Goal: Information Seeking & Learning: Compare options

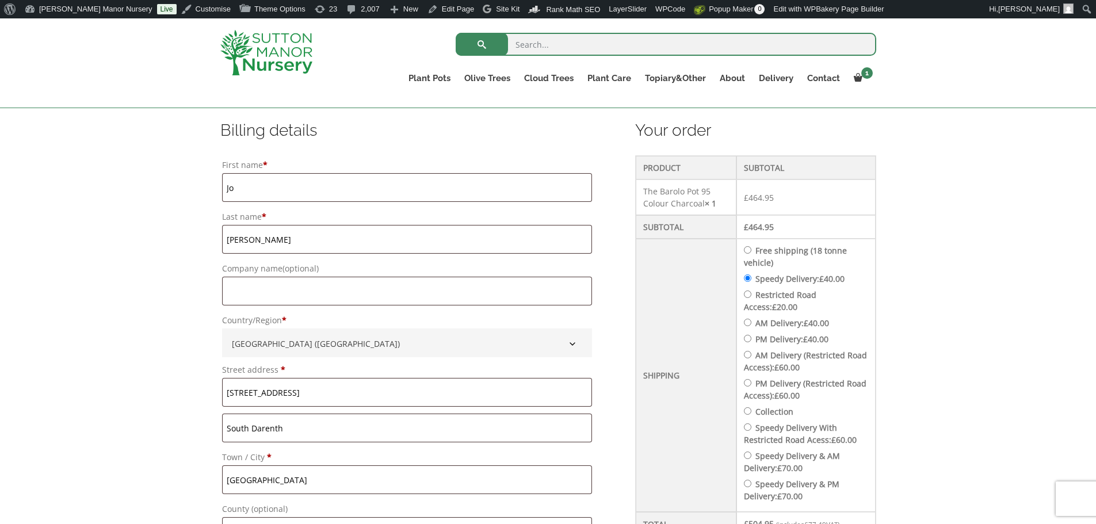
click at [282, 53] on img at bounding box center [266, 52] width 92 height 45
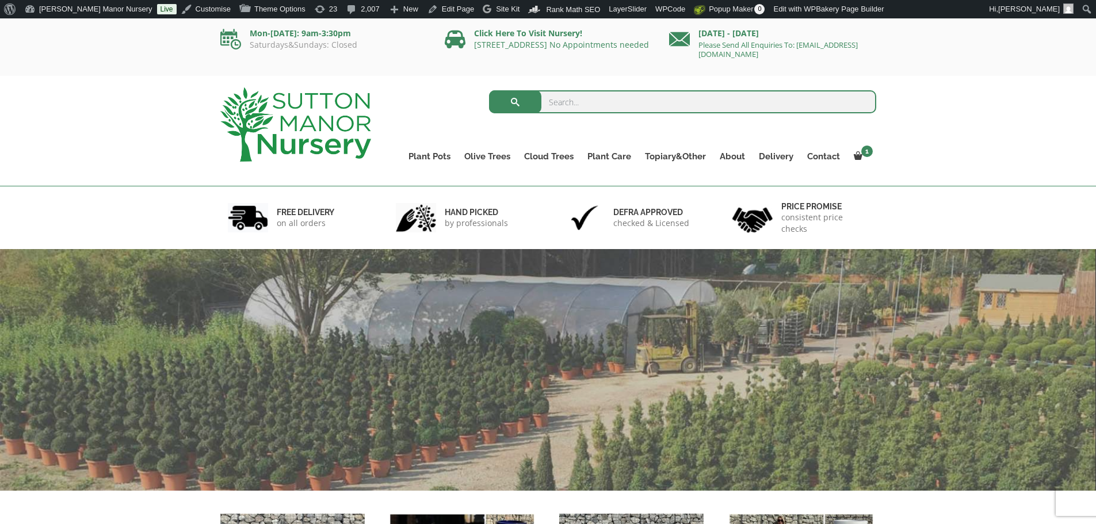
click at [596, 104] on input "search" at bounding box center [682, 101] width 387 height 23
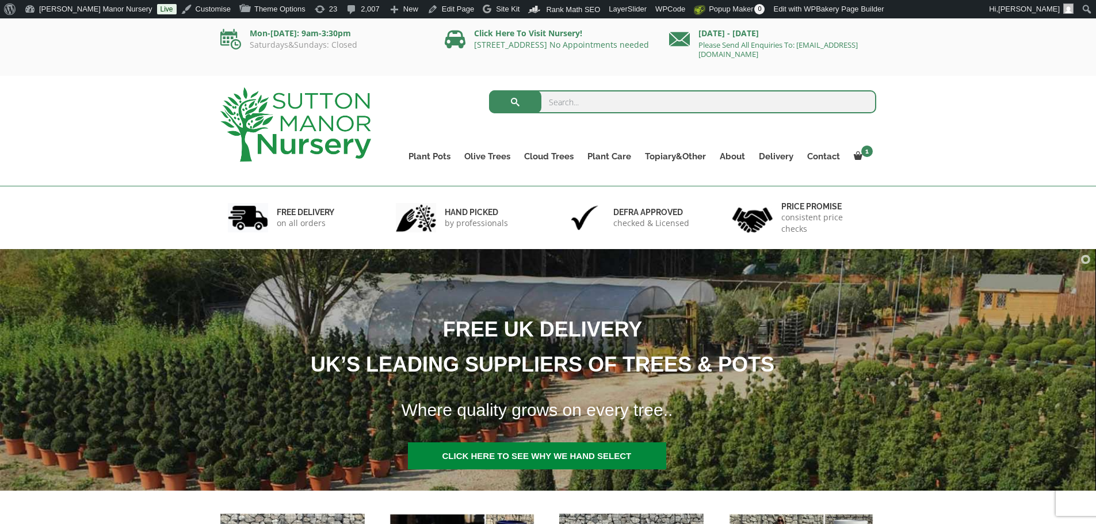
click at [571, 105] on input "search" at bounding box center [682, 101] width 387 height 23
click at [596, 102] on input "search" at bounding box center [682, 101] width 387 height 23
type input "j701"
click at [489, 90] on button "submit" at bounding box center [515, 101] width 52 height 23
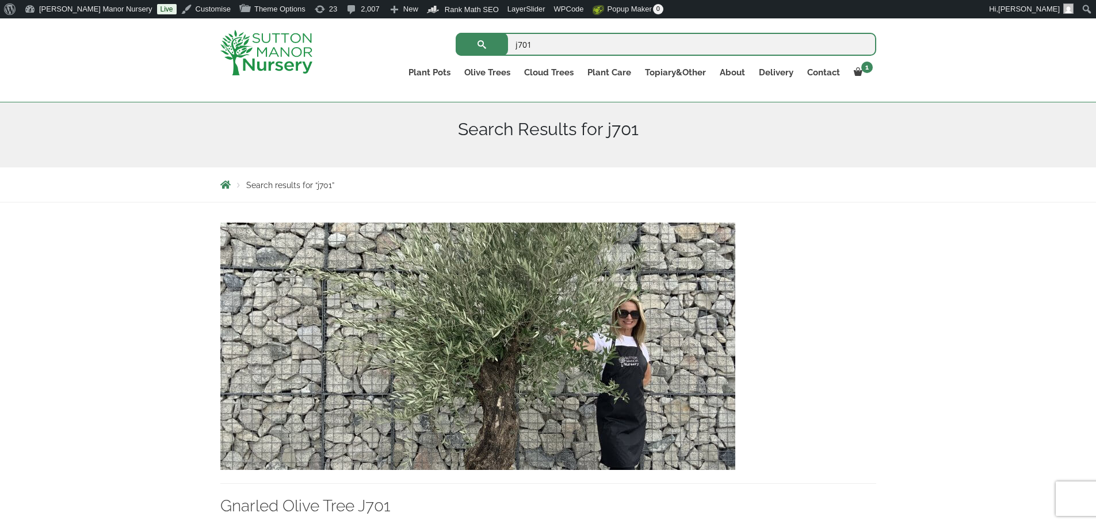
scroll to position [345, 0]
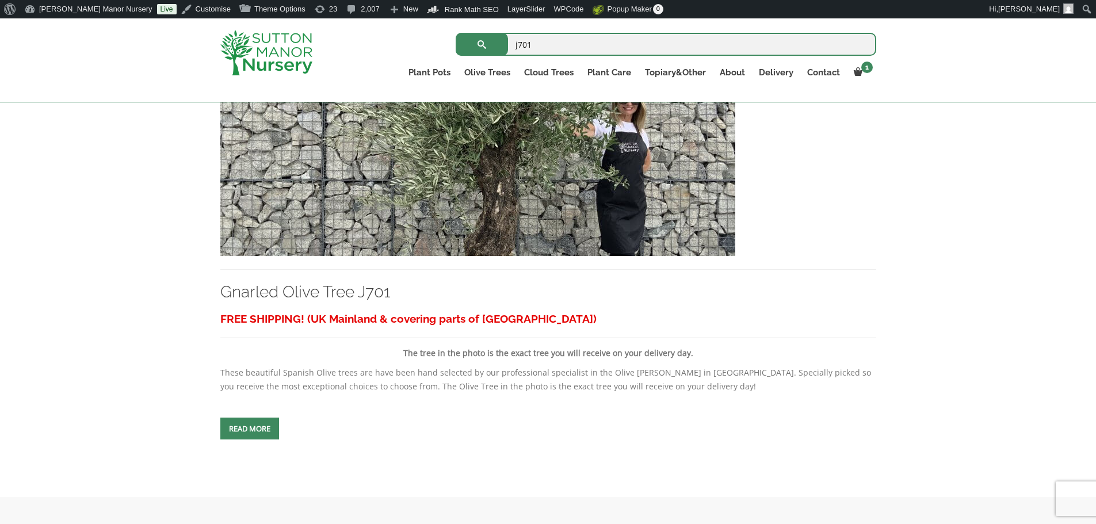
click at [539, 184] on img at bounding box center [477, 132] width 515 height 247
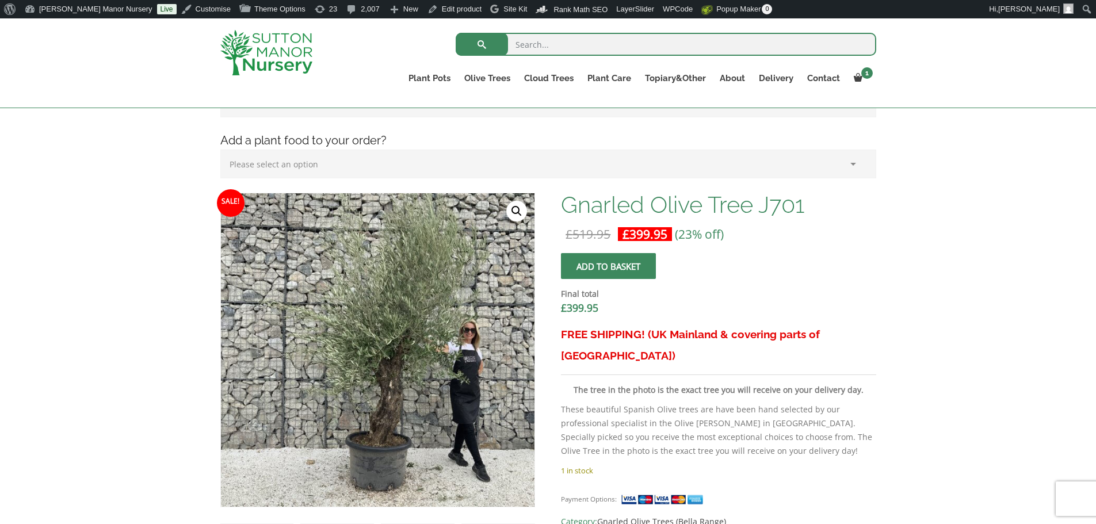
scroll to position [288, 0]
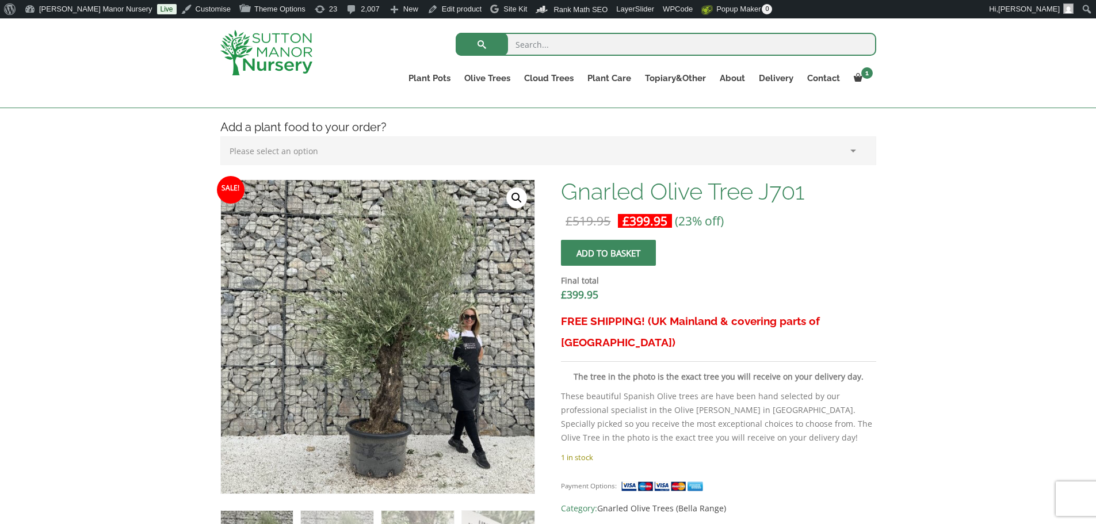
click at [581, 44] on input "search" at bounding box center [665, 44] width 420 height 23
type input "j696"
click at [455, 33] on button "submit" at bounding box center [481, 44] width 52 height 23
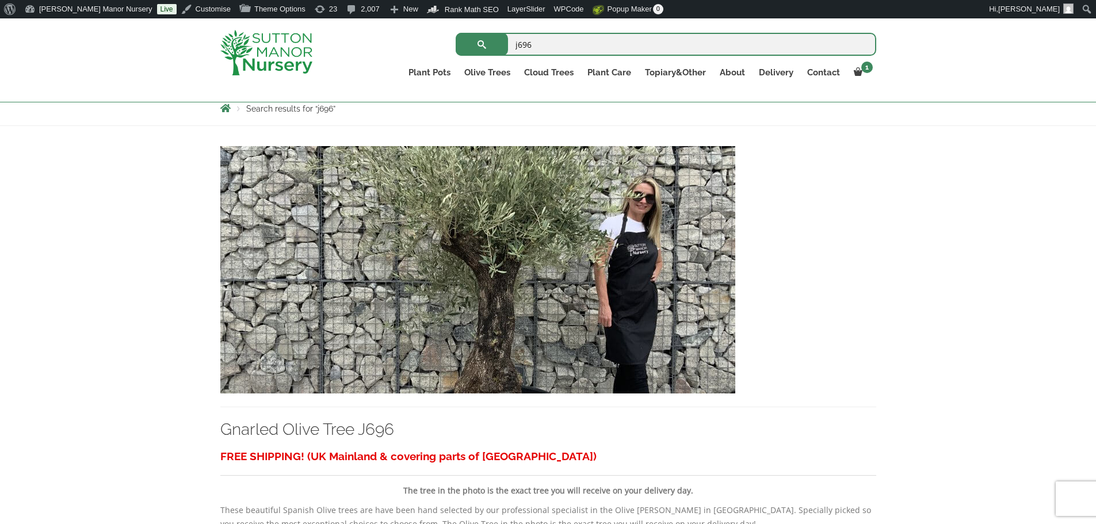
scroll to position [230, 0]
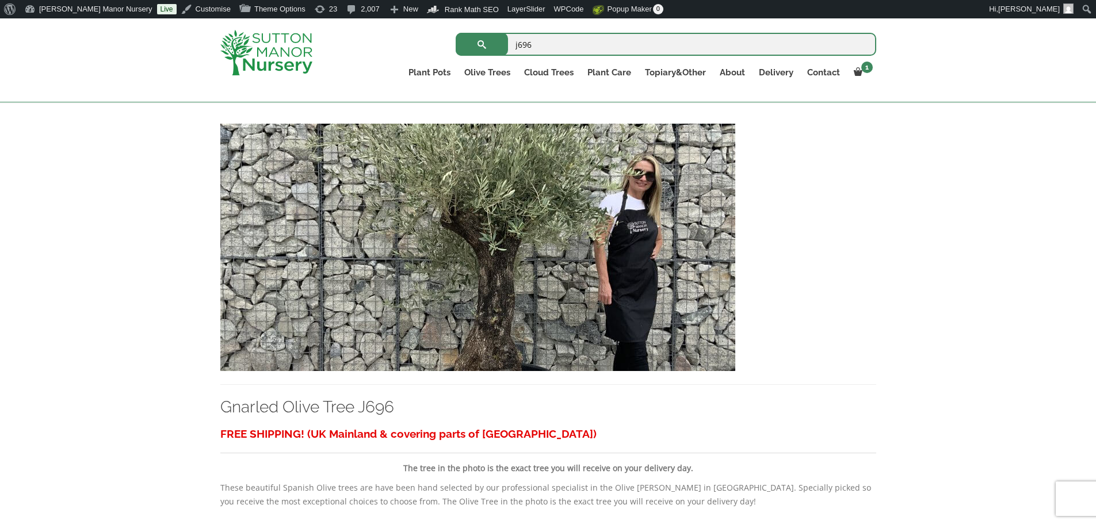
click at [546, 268] on img at bounding box center [477, 247] width 515 height 247
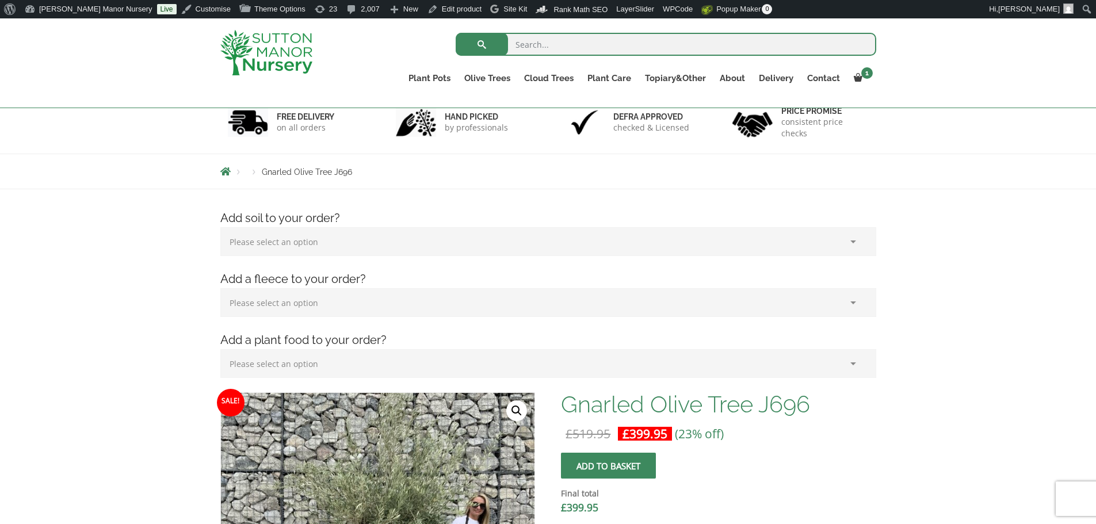
scroll to position [403, 0]
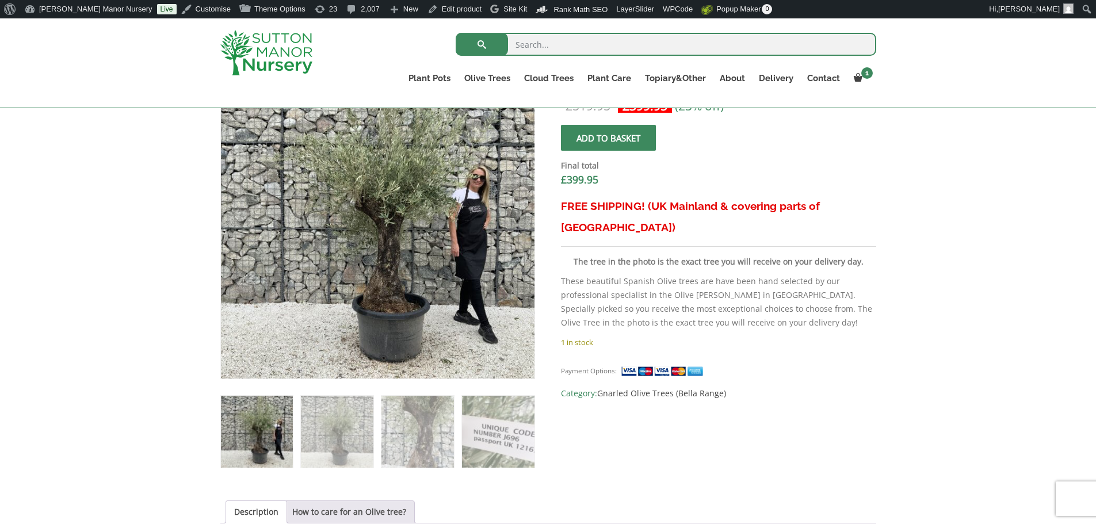
click at [560, 44] on input "search" at bounding box center [665, 44] width 420 height 23
type input "j701"
click at [455, 33] on button "submit" at bounding box center [481, 44] width 52 height 23
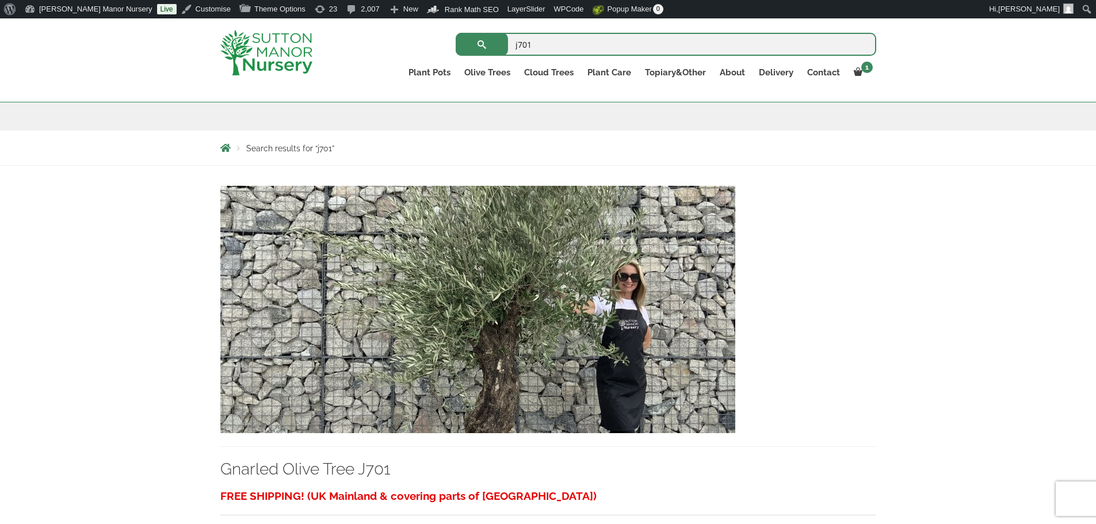
scroll to position [173, 0]
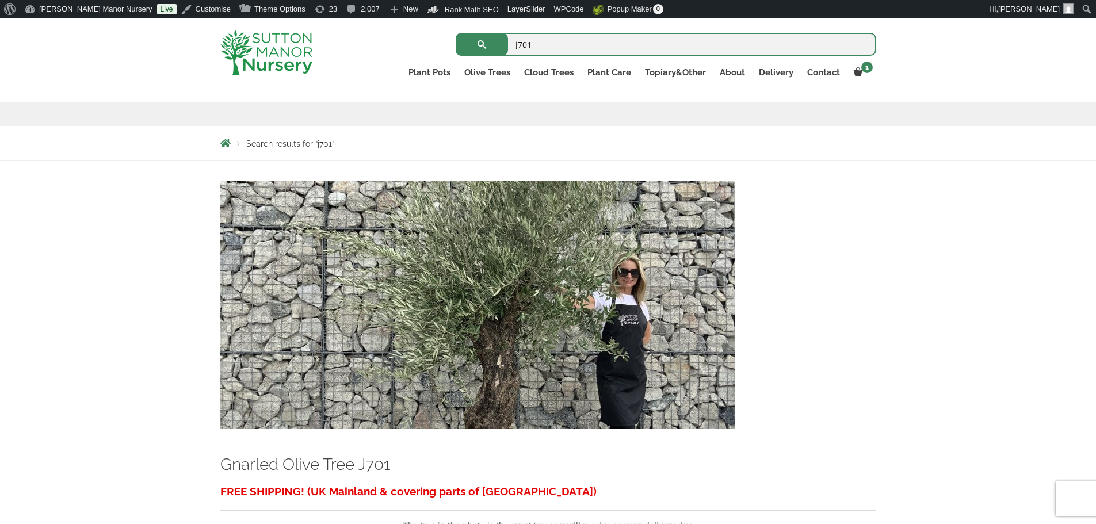
click at [621, 292] on img at bounding box center [477, 304] width 515 height 247
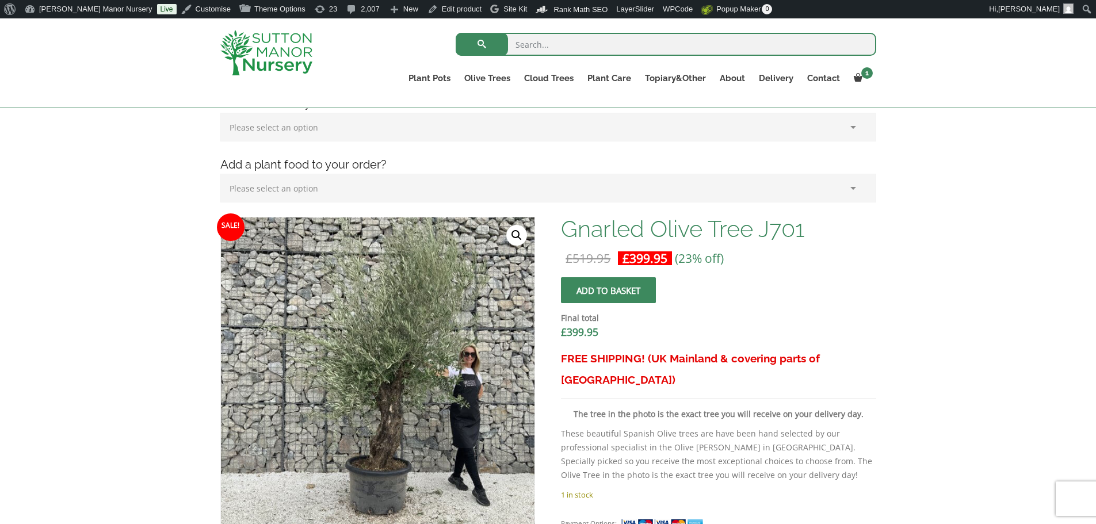
scroll to position [230, 0]
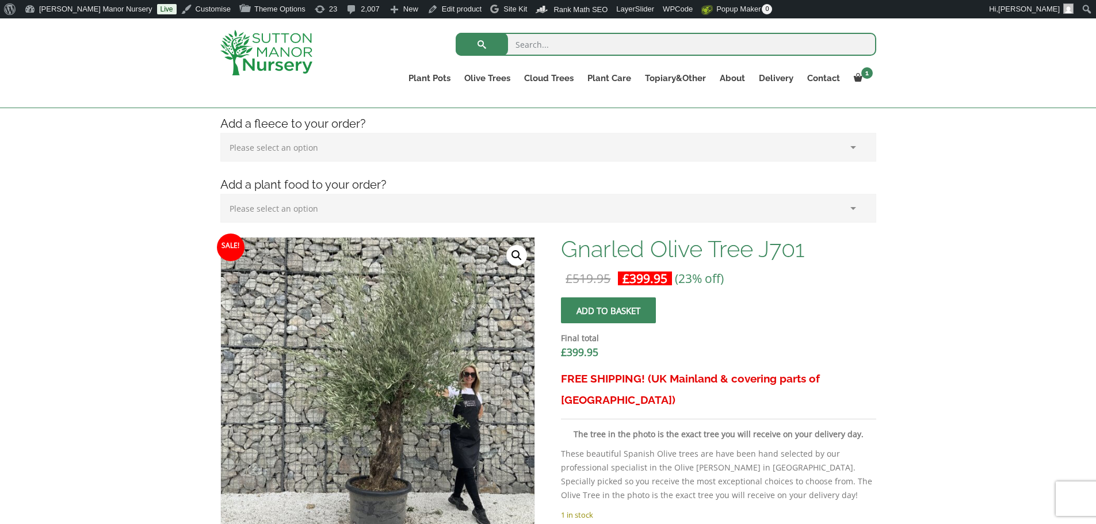
click at [576, 49] on input "search" at bounding box center [665, 44] width 420 height 23
type input "j696"
click at [455, 33] on button "submit" at bounding box center [481, 44] width 52 height 23
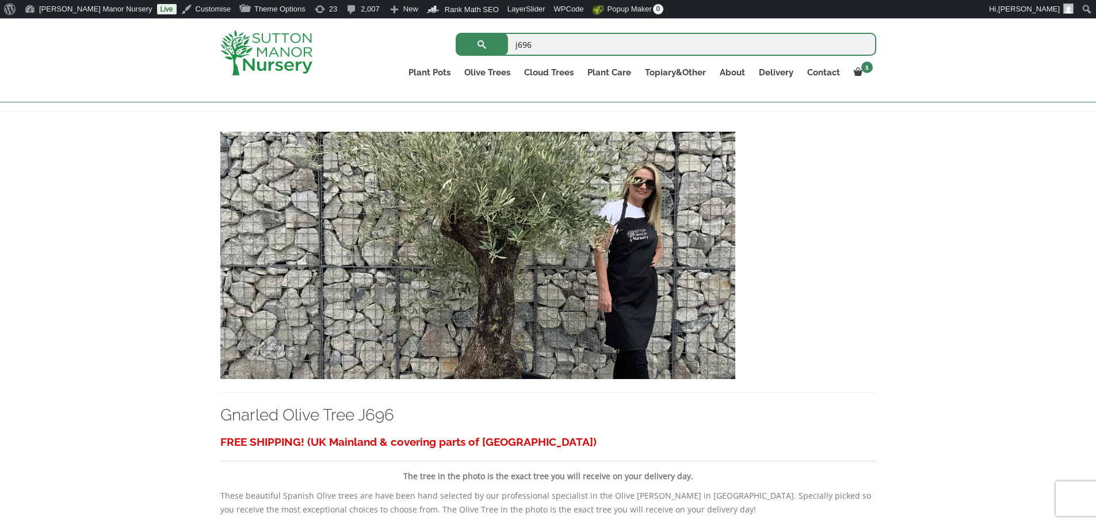
scroll to position [345, 0]
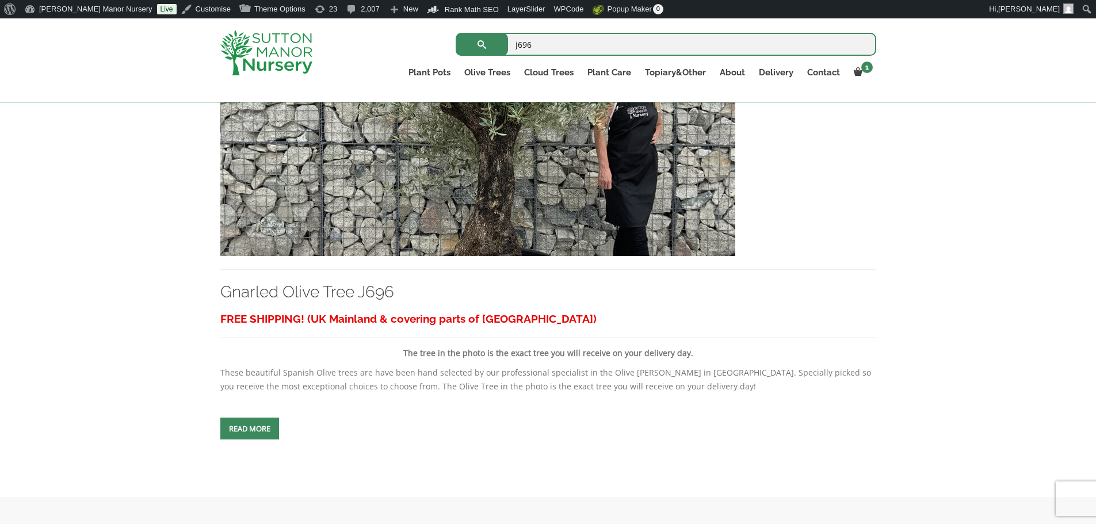
click at [553, 204] on img at bounding box center [477, 132] width 515 height 247
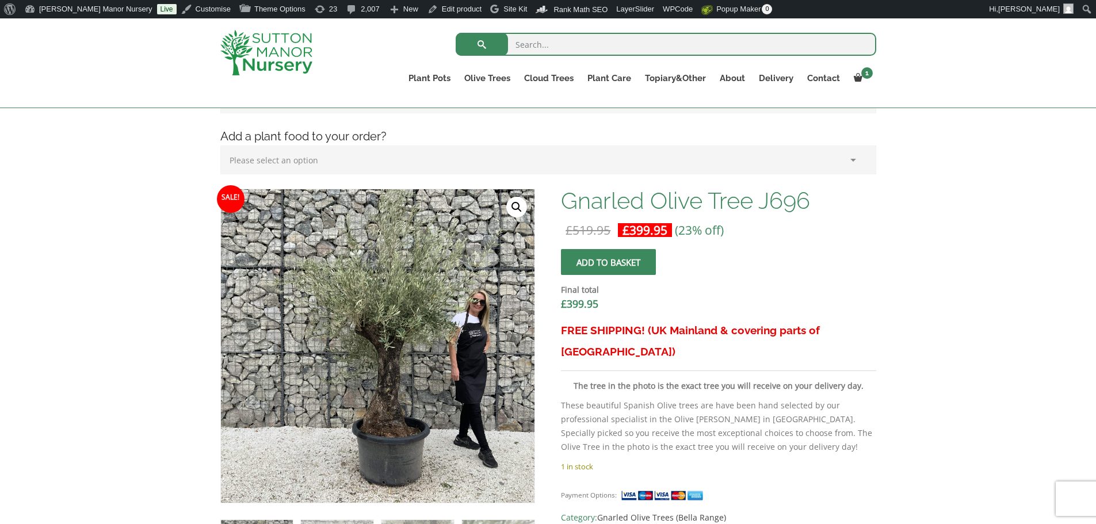
scroll to position [345, 0]
